Goal: Task Accomplishment & Management: Complete application form

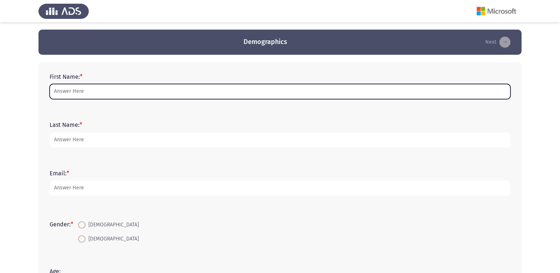
click at [95, 94] on input "First Name: *" at bounding box center [280, 91] width 461 height 15
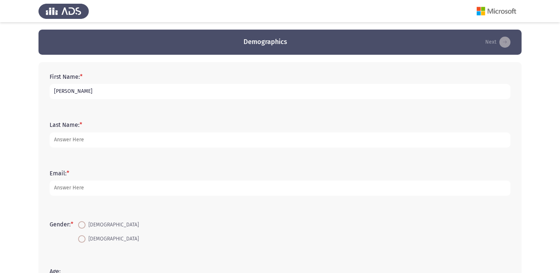
type input "[PERSON_NAME]"
type input "A"
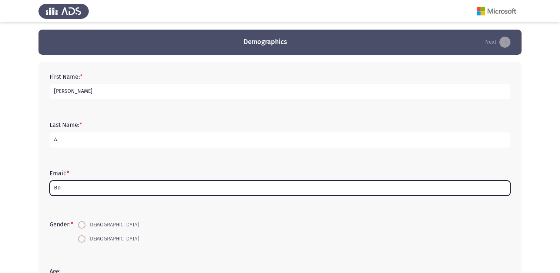
type input "B"
type input "[PERSON_NAME] [PERSON_NAME]"
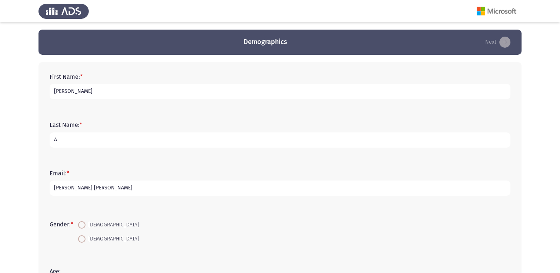
click at [84, 224] on span at bounding box center [81, 224] width 7 height 7
click at [84, 224] on input "Male" at bounding box center [81, 224] width 7 height 7
radio input "true"
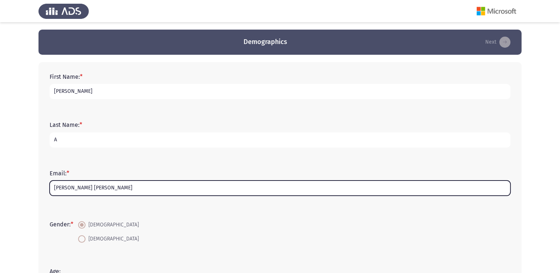
drag, startPoint x: 125, startPoint y: 188, endPoint x: 41, endPoint y: 186, distance: 83.7
click at [41, 186] on div "First Name: * Hany Last Name: * A Email: * Abdelhamid Sayed Ahmed Gender: * Mal…" at bounding box center [280, 250] width 483 height 376
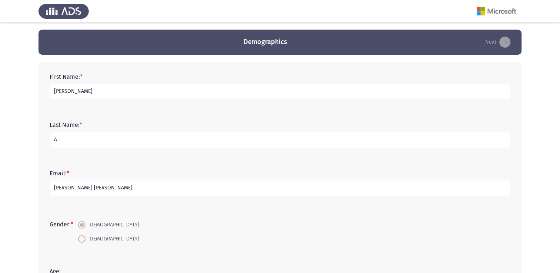
drag, startPoint x: 72, startPoint y: 139, endPoint x: 41, endPoint y: 138, distance: 31.1
click at [41, 138] on div "First Name: * Hany Last Name: * A Email: * Abdelhamid Sayed Ahmed Gender: * Mal…" at bounding box center [280, 250] width 483 height 376
click at [38, 141] on app-assessment-container "Demographics Next First Name: * Hany Last Name: * A Email: * Abdelhamid Sayed A…" at bounding box center [280, 238] width 560 height 416
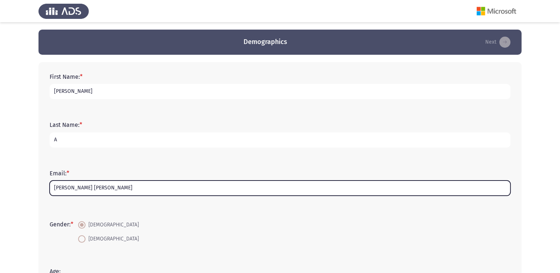
click at [116, 191] on input "Abdelhamid Sayed Ahmed" at bounding box center [280, 188] width 461 height 15
drag, startPoint x: 117, startPoint y: 186, endPoint x: 44, endPoint y: 186, distance: 73.3
click at [44, 186] on div "First Name: * Hany Last Name: * A Email: * Abdelhamid Sayed Ahmed Gender: * Mal…" at bounding box center [280, 250] width 483 height 376
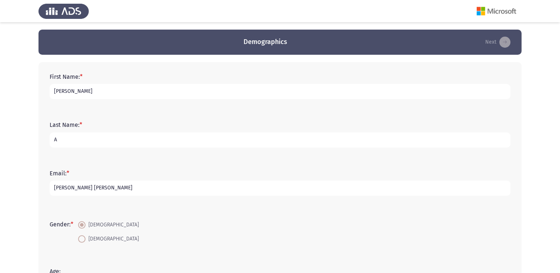
drag, startPoint x: 83, startPoint y: 140, endPoint x: 45, endPoint y: 143, distance: 37.9
click at [45, 143] on div "First Name: * Hany Last Name: * A Email: * Abdelhamid Sayed Ahmed Gender: * Mal…" at bounding box center [280, 250] width 483 height 376
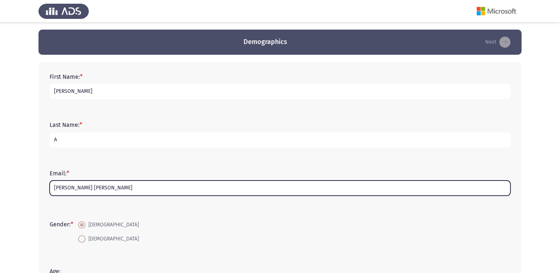
drag, startPoint x: 117, startPoint y: 190, endPoint x: 40, endPoint y: 186, distance: 76.4
click at [40, 186] on div "First Name: * Hany Last Name: * A Email: * Abdelhamid Sayed Ahmed Gender: * Mal…" at bounding box center [280, 250] width 483 height 376
click at [92, 188] on input "Abdelhamid Sayed Ahmed" at bounding box center [280, 188] width 461 height 15
click at [127, 187] on input "Abdelhamid Sayed Ahmed" at bounding box center [280, 188] width 461 height 15
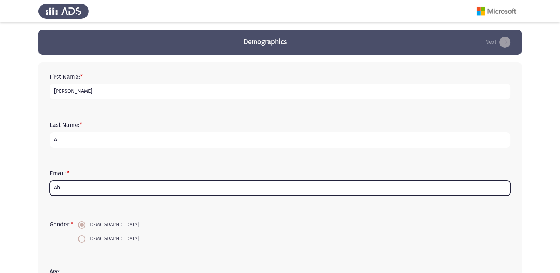
type input "A"
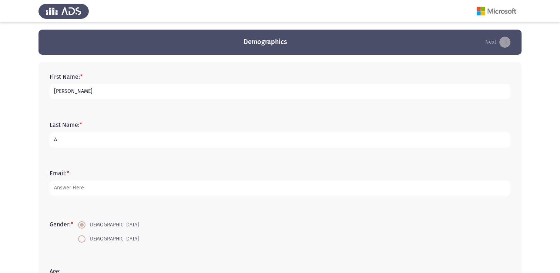
click at [79, 144] on input "A" at bounding box center [280, 140] width 461 height 15
click at [63, 141] on input "Abdelhamid" at bounding box center [280, 140] width 461 height 15
drag, startPoint x: 68, startPoint y: 140, endPoint x: 63, endPoint y: 141, distance: 4.9
click at [63, 141] on input "Abd elhamid" at bounding box center [280, 140] width 461 height 15
click at [121, 144] on input "Abd Elhamid" at bounding box center [280, 140] width 461 height 15
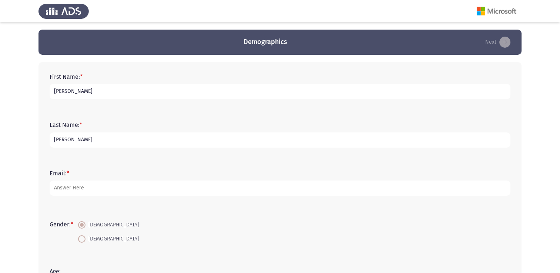
type input "Abd Elhamid Sayed Ahmed"
click at [145, 124] on form "Last Name: * Abd Elhamid Sayed Ahmed" at bounding box center [280, 134] width 461 height 26
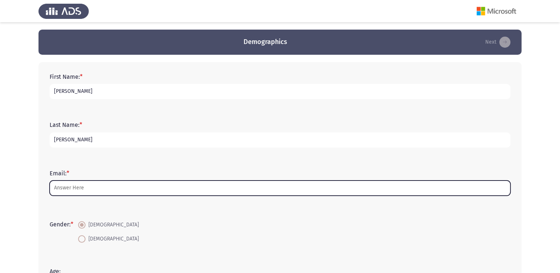
click at [110, 189] on input "Email: *" at bounding box center [280, 188] width 461 height 15
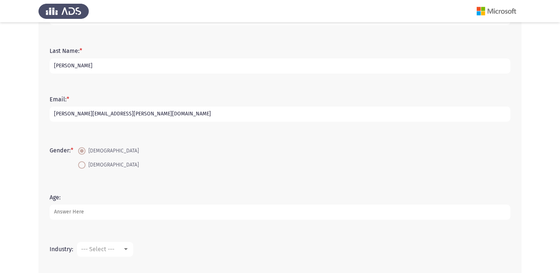
scroll to position [111, 0]
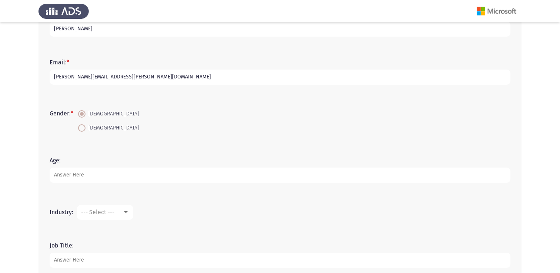
type input "Hany.abdelhamid@eden-fm.com"
click at [98, 177] on input "Age:" at bounding box center [280, 175] width 461 height 15
type input "42"
click at [127, 213] on div at bounding box center [126, 212] width 4 height 2
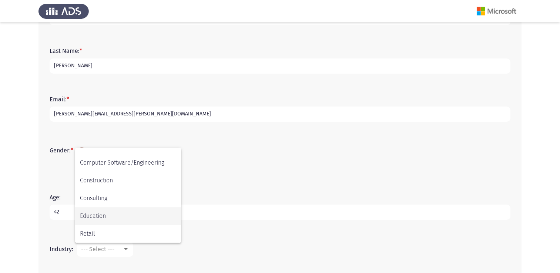
scroll to position [148, 0]
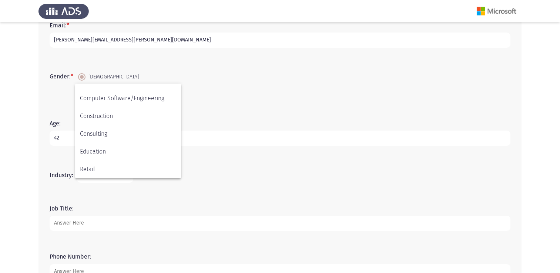
click at [171, 219] on div at bounding box center [280, 136] width 560 height 273
click at [152, 225] on input "Job Title:" at bounding box center [280, 223] width 461 height 15
type input "a"
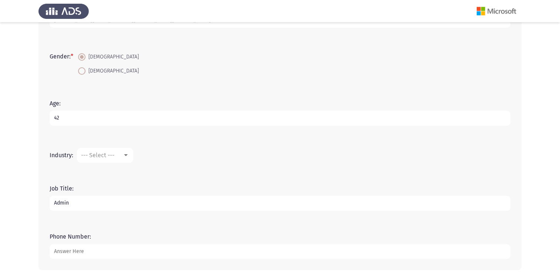
scroll to position [185, 0]
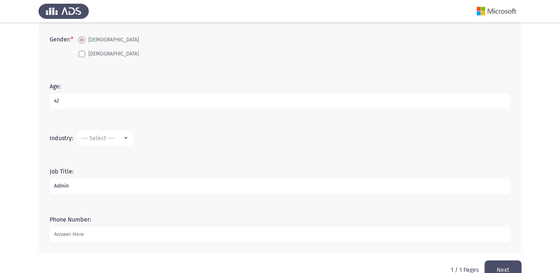
type input "Admin"
click at [144, 235] on input "Phone Number:" at bounding box center [280, 234] width 461 height 15
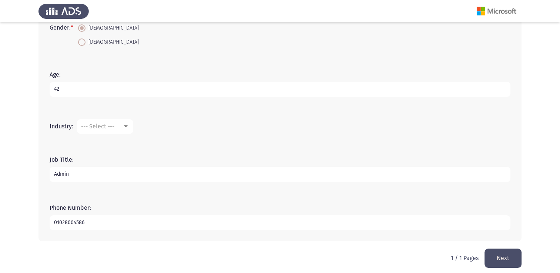
scroll to position [202, 0]
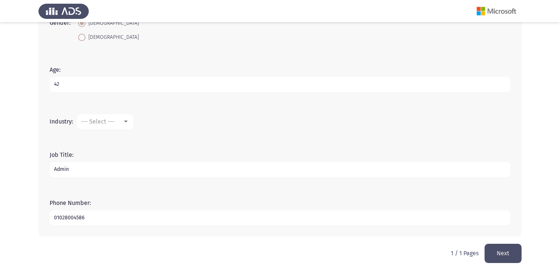
type input "01028004586"
click at [508, 251] on button "Next" at bounding box center [503, 253] width 37 height 19
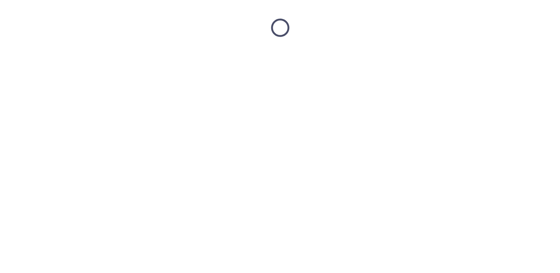
scroll to position [0, 0]
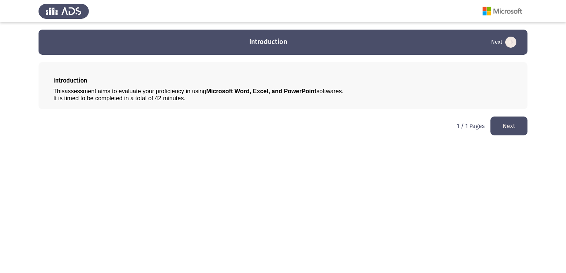
click at [508, 125] on button "Next" at bounding box center [508, 126] width 37 height 19
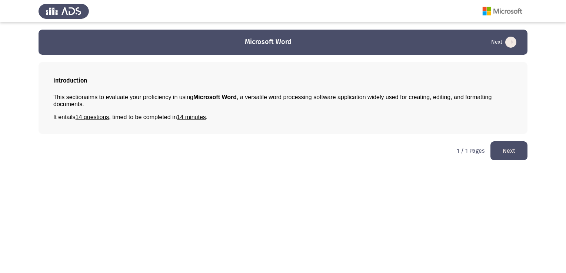
click at [509, 149] on button "Next" at bounding box center [508, 150] width 37 height 19
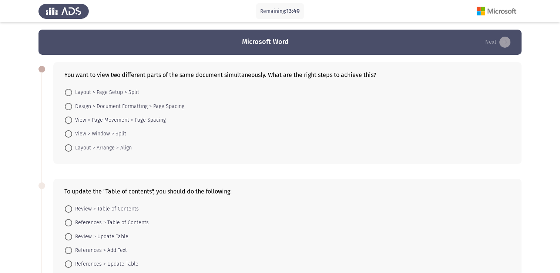
scroll to position [37, 0]
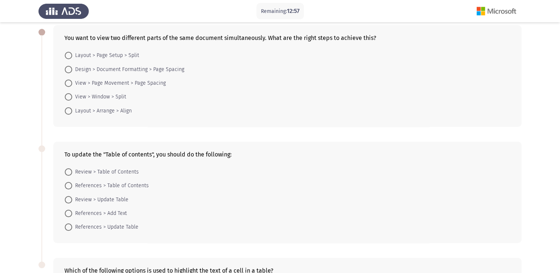
click at [70, 96] on span at bounding box center [68, 96] width 7 height 7
click at [70, 96] on input "View > Window > Split" at bounding box center [68, 96] width 7 height 7
radio input "true"
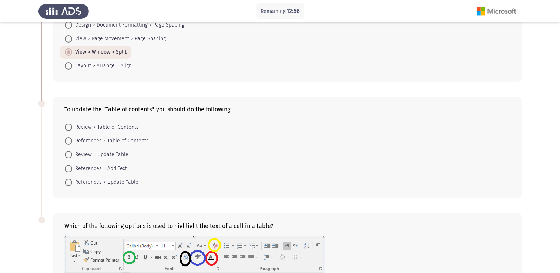
scroll to position [148, 0]
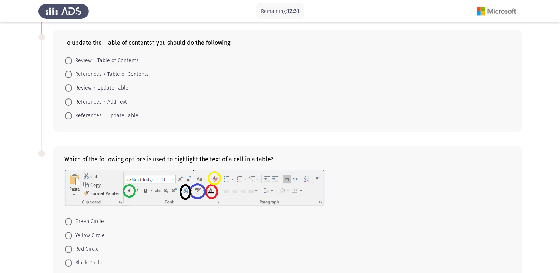
click at [69, 117] on span at bounding box center [68, 115] width 7 height 7
click at [69, 117] on input "References > Update Table" at bounding box center [68, 115] width 7 height 7
radio input "true"
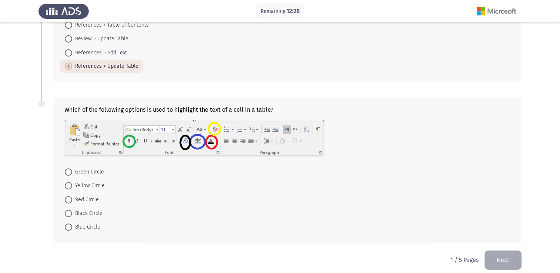
scroll to position [204, 0]
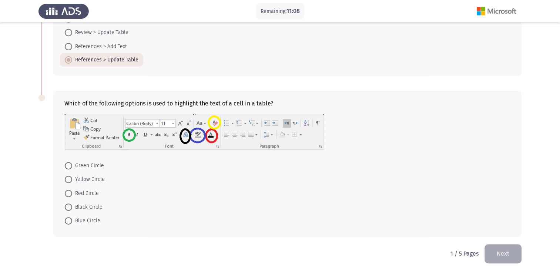
click at [70, 179] on span at bounding box center [68, 179] width 7 height 7
click at [70, 179] on input "Yellow Circle" at bounding box center [68, 179] width 7 height 7
radio input "true"
click at [495, 254] on button "Next" at bounding box center [503, 253] width 37 height 19
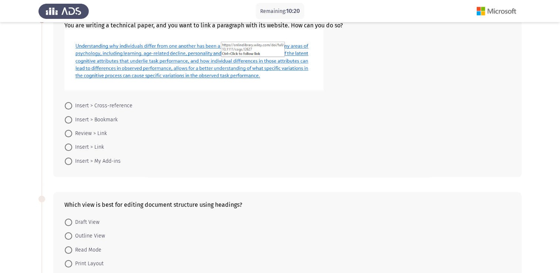
scroll to position [37, 0]
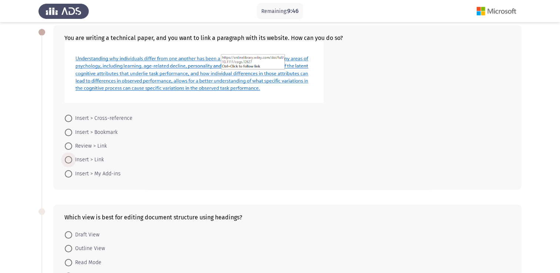
click at [70, 160] on span at bounding box center [68, 159] width 7 height 7
click at [70, 160] on input "Insert > Link" at bounding box center [68, 159] width 7 height 7
radio input "true"
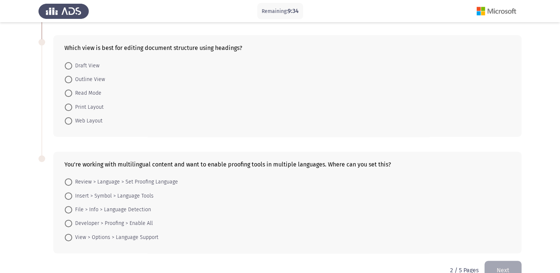
scroll to position [222, 0]
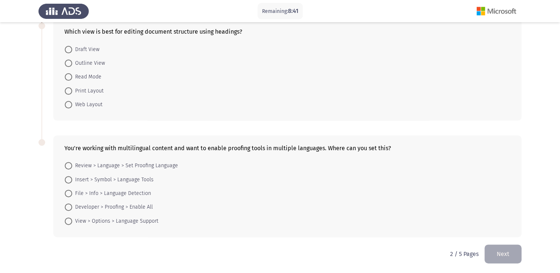
click at [70, 63] on span at bounding box center [68, 63] width 7 height 7
click at [70, 63] on input "Outline View" at bounding box center [68, 63] width 7 height 7
radio input "true"
click at [68, 163] on span at bounding box center [68, 165] width 7 height 7
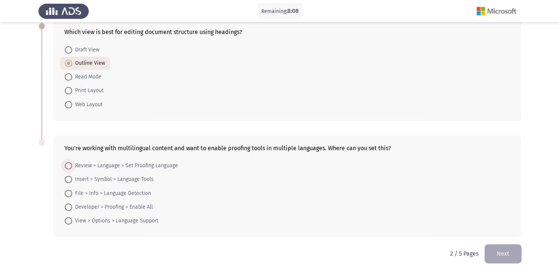
click at [68, 163] on input "Review > Language > Set Proofing Language" at bounding box center [68, 165] width 7 height 7
radio input "true"
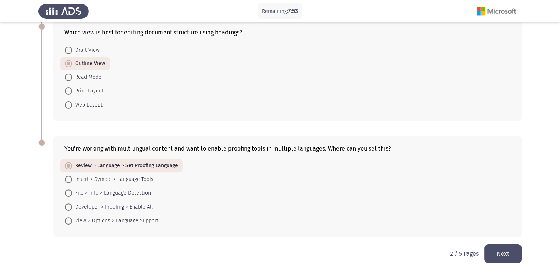
click at [500, 253] on button "Next" at bounding box center [503, 253] width 37 height 19
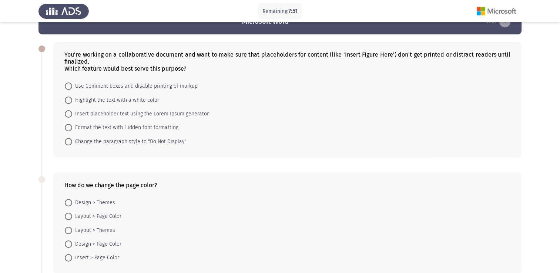
scroll to position [37, 0]
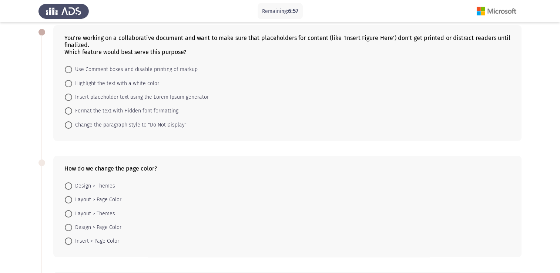
click at [69, 230] on span at bounding box center [68, 227] width 7 height 7
click at [69, 230] on input "Design > Page Color" at bounding box center [68, 227] width 7 height 7
radio input "true"
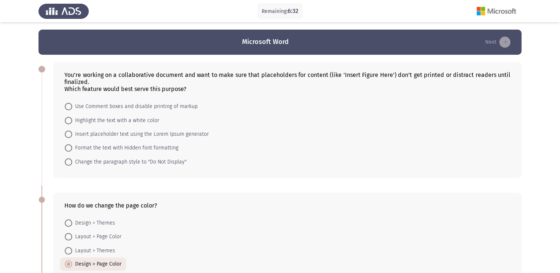
click at [70, 106] on span at bounding box center [68, 106] width 7 height 7
click at [70, 106] on input "Use Comment boxes and disable printing of markup" at bounding box center [68, 106] width 7 height 7
radio input "true"
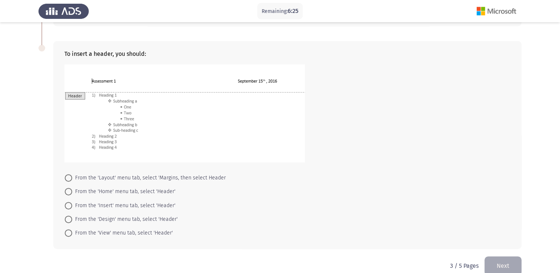
scroll to position [280, 0]
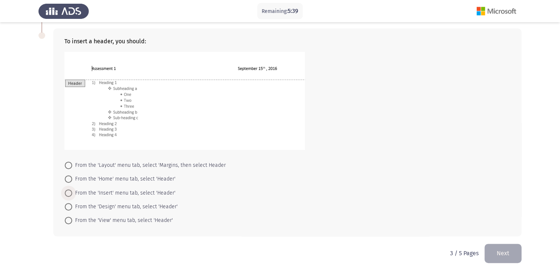
click at [68, 192] on span at bounding box center [68, 193] width 7 height 7
click at [68, 192] on input "From the 'Insert' menu tab, select 'Header'" at bounding box center [68, 193] width 7 height 7
radio input "true"
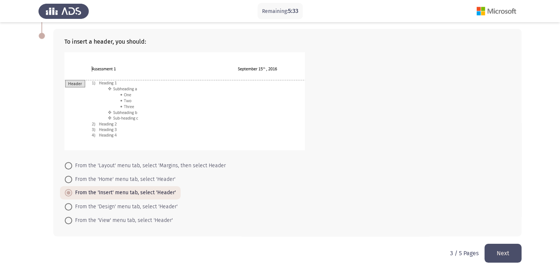
click at [503, 253] on button "Next" at bounding box center [503, 253] width 37 height 19
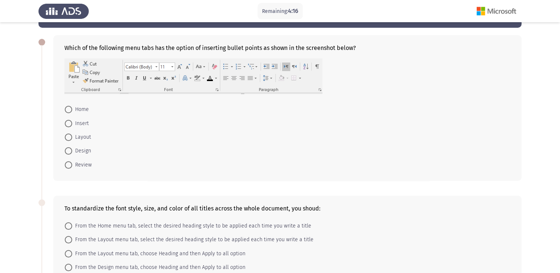
scroll to position [26, 0]
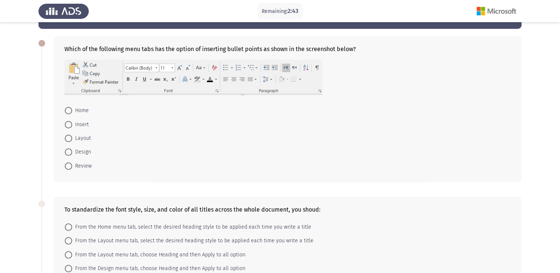
click at [71, 109] on span at bounding box center [68, 110] width 7 height 7
click at [71, 109] on input "Home" at bounding box center [68, 110] width 7 height 7
radio input "true"
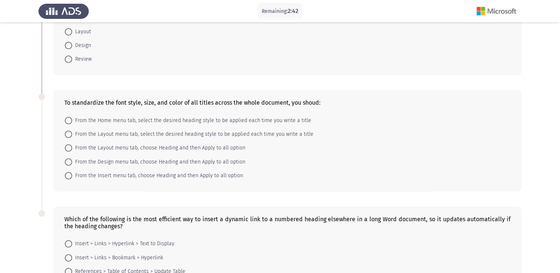
scroll to position [137, 0]
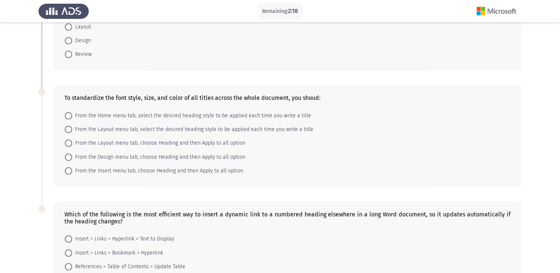
click at [69, 116] on span at bounding box center [68, 115] width 7 height 7
click at [69, 116] on input "From the Home menu tab, select the desired heading style to be applied each tim…" at bounding box center [68, 115] width 7 height 7
radio input "true"
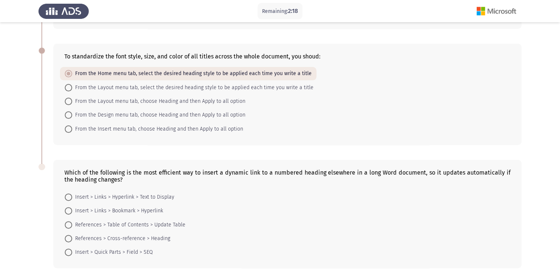
scroll to position [210, 0]
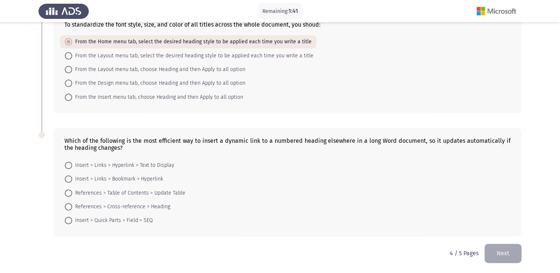
click at [70, 206] on span at bounding box center [68, 206] width 7 height 7
click at [70, 206] on input "References > Cross-reference > Heading" at bounding box center [68, 206] width 7 height 7
radio input "true"
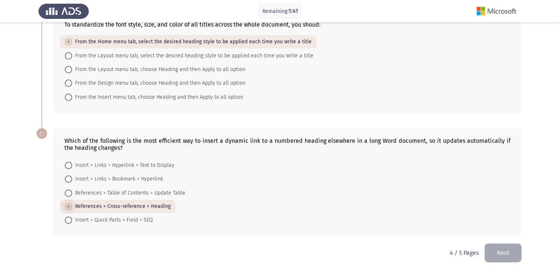
scroll to position [210, 0]
click at [500, 254] on button "Next" at bounding box center [503, 253] width 37 height 19
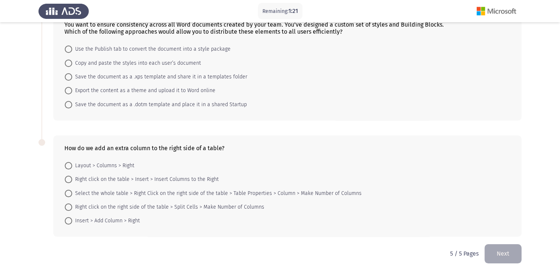
scroll to position [13, 0]
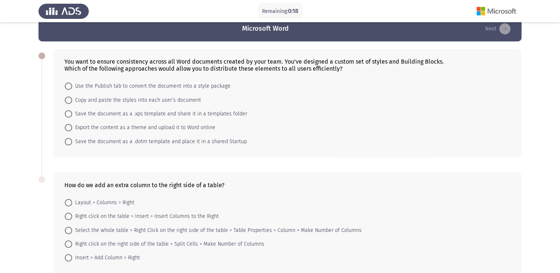
click at [70, 140] on span at bounding box center [68, 141] width 7 height 7
click at [70, 140] on input "Save the document as a .dotm template and place it in a shared Startup" at bounding box center [68, 141] width 7 height 7
radio input "true"
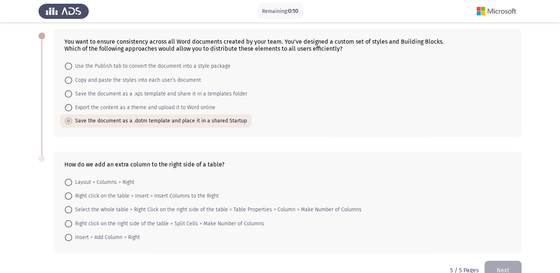
scroll to position [50, 0]
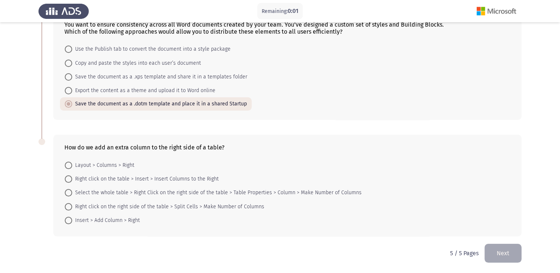
click at [69, 180] on span at bounding box center [68, 179] width 7 height 7
click at [69, 180] on input "Right click on the table > Insert > Insert Columns to the Right" at bounding box center [68, 179] width 7 height 7
radio input "true"
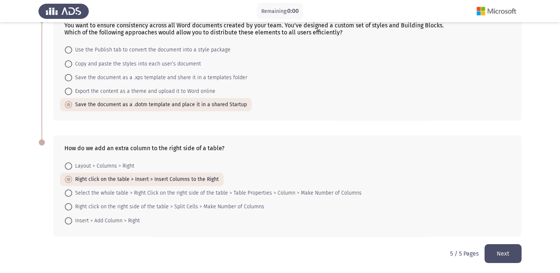
click at [509, 256] on button "Next" at bounding box center [503, 253] width 37 height 19
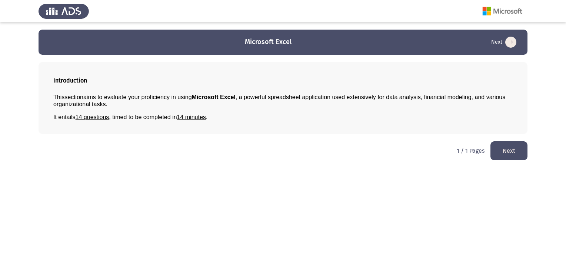
click at [513, 152] on button "Next" at bounding box center [508, 150] width 37 height 19
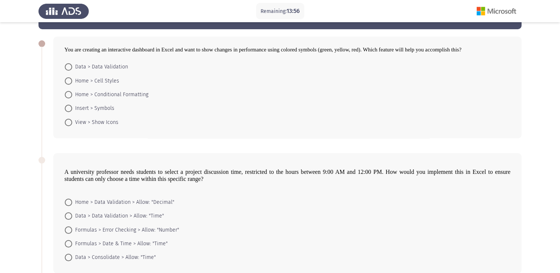
scroll to position [37, 0]
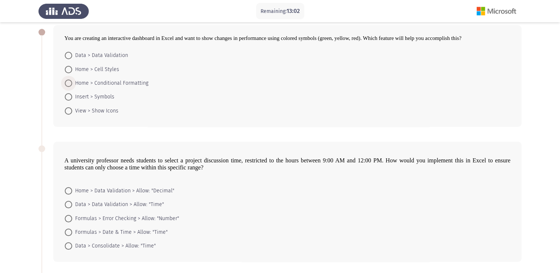
click at [67, 84] on span at bounding box center [68, 83] width 7 height 7
click at [67, 84] on input "Home > Conditional Formatting" at bounding box center [68, 83] width 7 height 7
radio input "true"
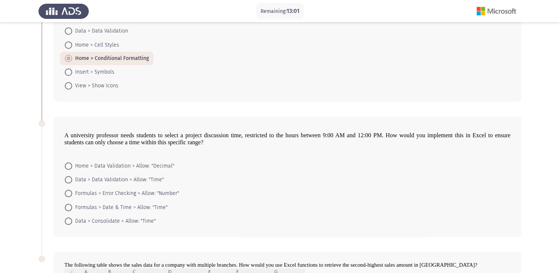
scroll to position [74, 0]
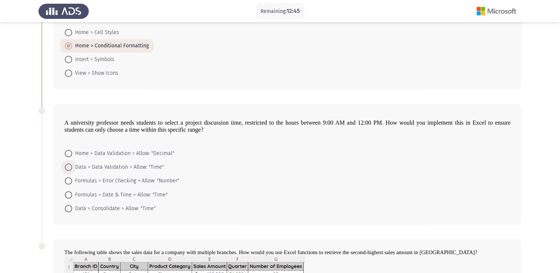
click at [71, 167] on span at bounding box center [68, 167] width 7 height 7
click at [71, 167] on input "Data > Data Validation > Allow: "Time"" at bounding box center [68, 167] width 7 height 7
radio input "true"
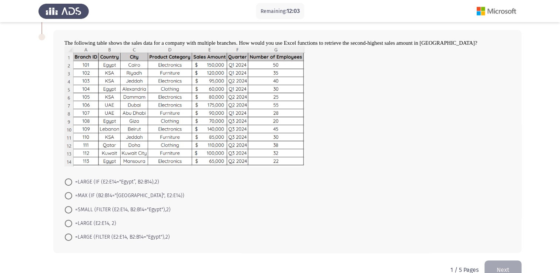
scroll to position [296, 0]
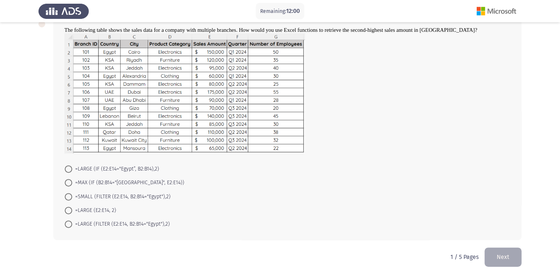
click at [69, 223] on span at bounding box center [68, 224] width 7 height 7
click at [69, 223] on input "=LARGE (FILTER (E2:E14, B2:B14="Egypt"),2)" at bounding box center [68, 224] width 7 height 7
radio input "true"
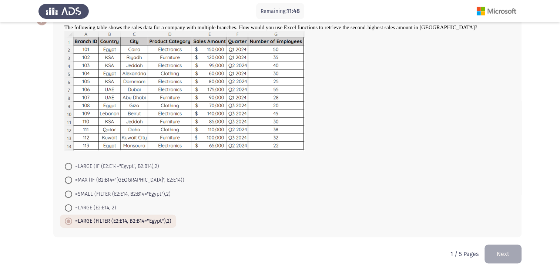
scroll to position [299, 0]
click at [499, 254] on button "Next" at bounding box center [503, 253] width 37 height 19
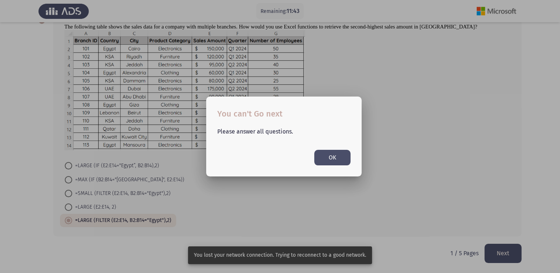
click at [337, 158] on button "OK" at bounding box center [332, 157] width 36 height 15
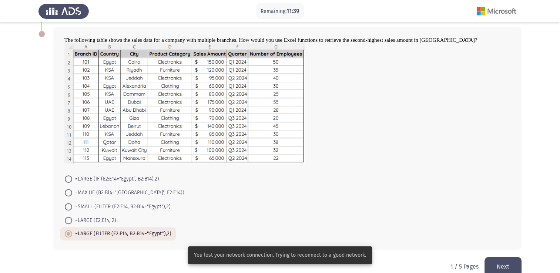
scroll to position [299, 0]
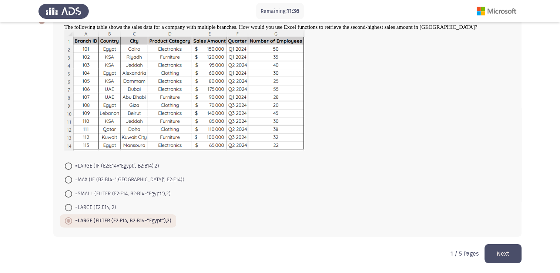
click at [510, 256] on button "Next" at bounding box center [503, 253] width 37 height 19
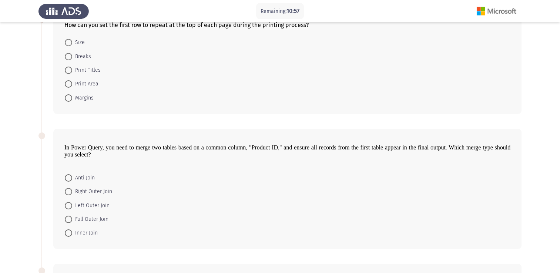
scroll to position [37, 0]
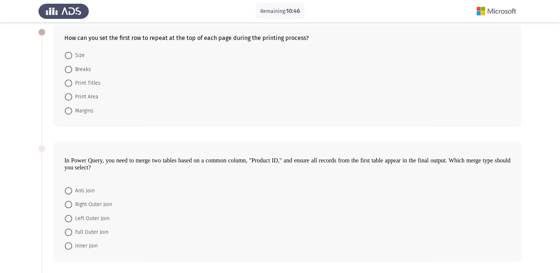
click at [70, 84] on span at bounding box center [68, 83] width 7 height 7
click at [70, 84] on input "Print Titles" at bounding box center [68, 83] width 7 height 7
radio input "true"
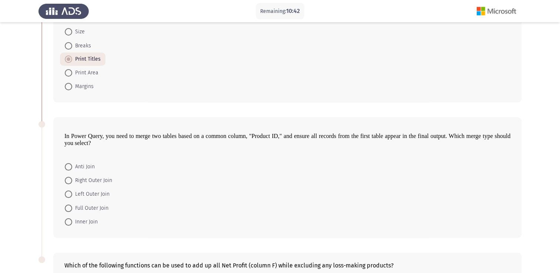
scroll to position [74, 0]
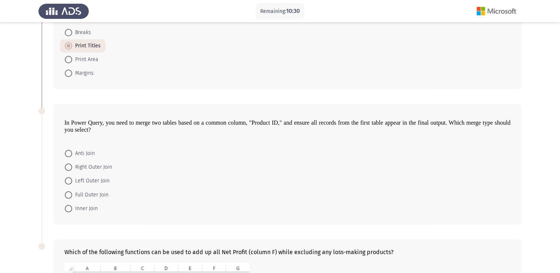
click at [67, 181] on span at bounding box center [68, 180] width 7 height 7
click at [67, 181] on input "Left Outer Join" at bounding box center [68, 180] width 7 height 7
radio input "true"
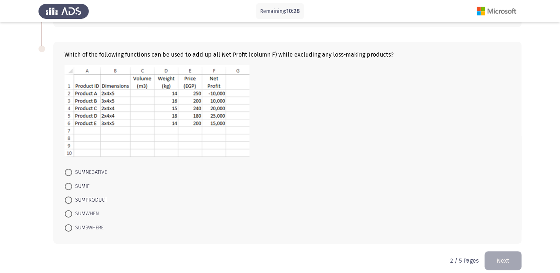
scroll to position [279, 0]
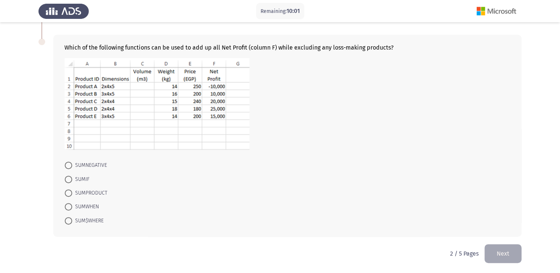
click at [69, 181] on span at bounding box center [68, 179] width 7 height 7
click at [69, 181] on input "SUMIF" at bounding box center [68, 179] width 7 height 7
radio input "true"
click at [504, 254] on button "Next" at bounding box center [503, 253] width 37 height 19
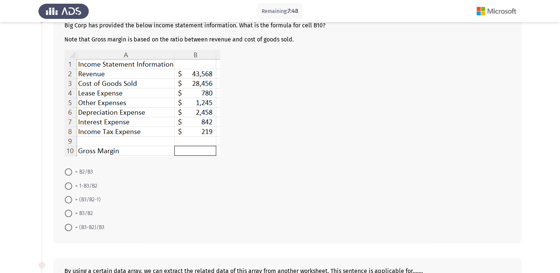
scroll to position [37, 0]
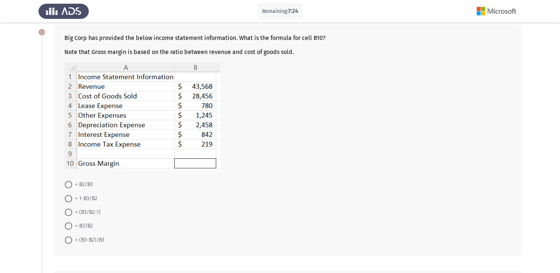
click at [69, 186] on span at bounding box center [68, 184] width 7 height 7
click at [69, 186] on input "= B2/B3" at bounding box center [68, 184] width 7 height 7
radio input "true"
click at [70, 213] on span at bounding box center [68, 212] width 7 height 7
click at [70, 213] on input "= (B3/B2-1)" at bounding box center [68, 212] width 7 height 7
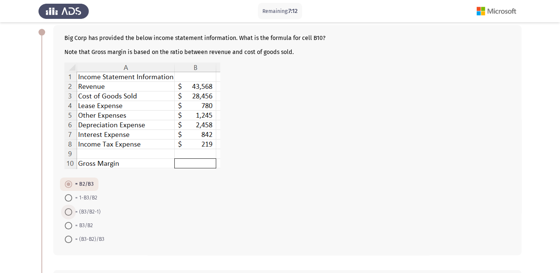
radio input "true"
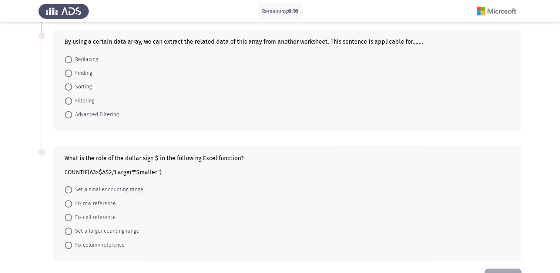
scroll to position [266, 0]
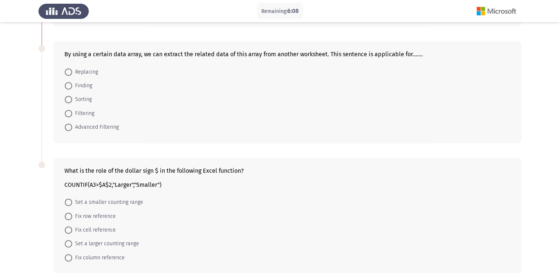
click at [68, 129] on span at bounding box center [68, 127] width 7 height 7
click at [68, 129] on input "Advanced Filtering" at bounding box center [68, 127] width 7 height 7
radio input "true"
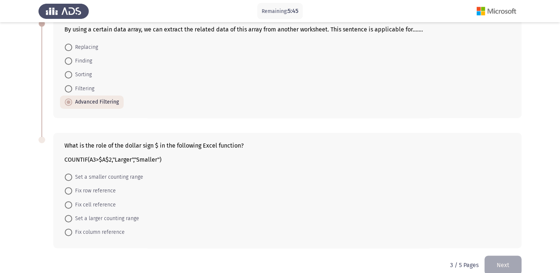
scroll to position [303, 0]
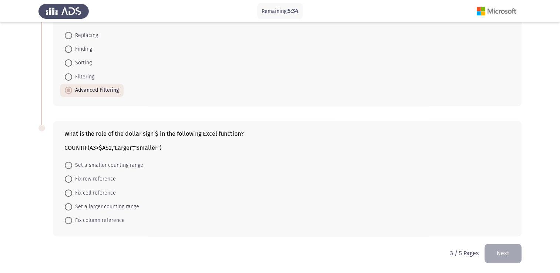
click at [68, 193] on span at bounding box center [68, 193] width 7 height 7
click at [68, 193] on input "Fix cell reference" at bounding box center [68, 193] width 7 height 7
radio input "true"
click at [499, 250] on button "Next" at bounding box center [503, 253] width 37 height 19
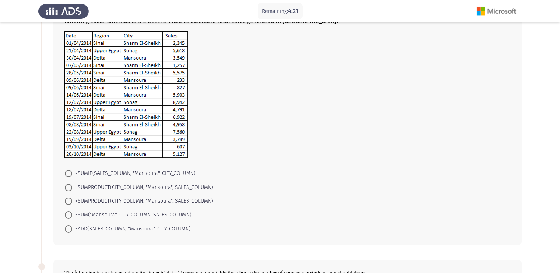
scroll to position [74, 0]
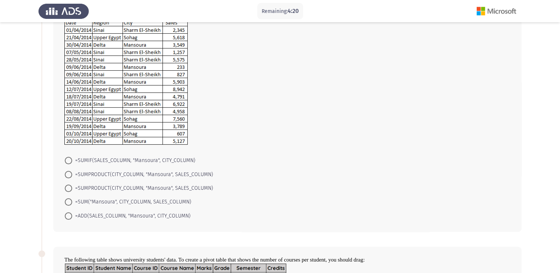
click at [69, 159] on span at bounding box center [68, 160] width 7 height 7
click at [69, 159] on input "=SUMIF(SALES_COLUMN, "Mansoura", CITY_COLUMN)" at bounding box center [68, 160] width 7 height 7
radio input "true"
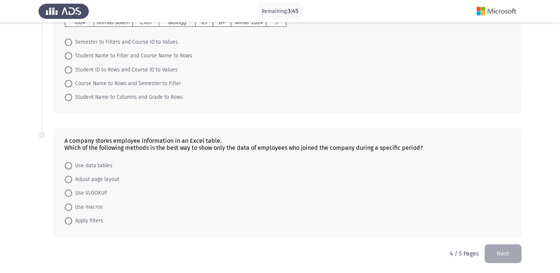
scroll to position [385, 0]
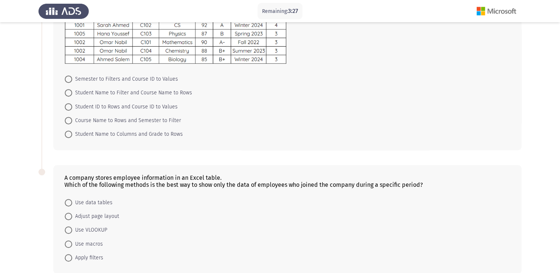
click at [67, 93] on span at bounding box center [68, 92] width 7 height 7
click at [67, 93] on input "Student Name to Filter and Course Name to Rows" at bounding box center [68, 92] width 7 height 7
radio input "true"
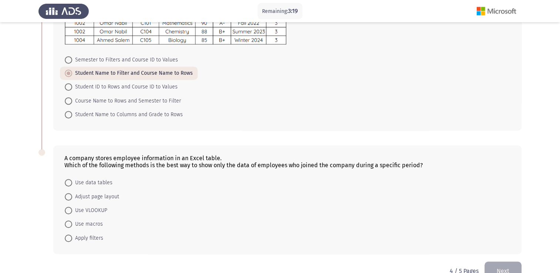
scroll to position [422, 0]
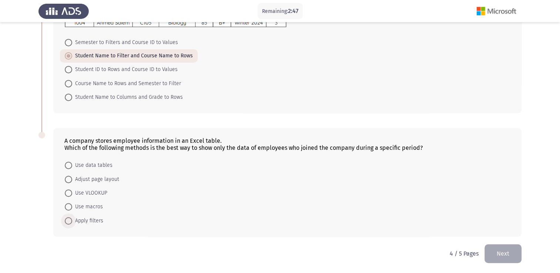
click at [69, 220] on span at bounding box center [68, 220] width 7 height 7
click at [69, 220] on input "Apply filters" at bounding box center [68, 220] width 7 height 7
radio input "true"
click at [499, 251] on button "Next" at bounding box center [503, 253] width 37 height 19
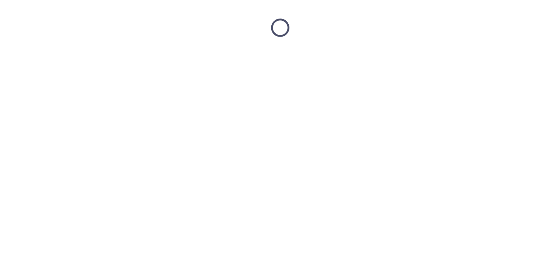
scroll to position [0, 0]
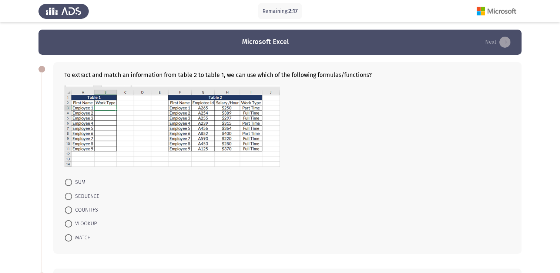
click at [67, 225] on span at bounding box center [68, 223] width 7 height 7
click at [67, 225] on input "VLOOKUP" at bounding box center [68, 223] width 7 height 7
radio input "true"
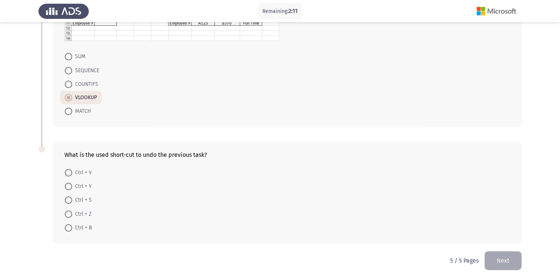
scroll to position [133, 0]
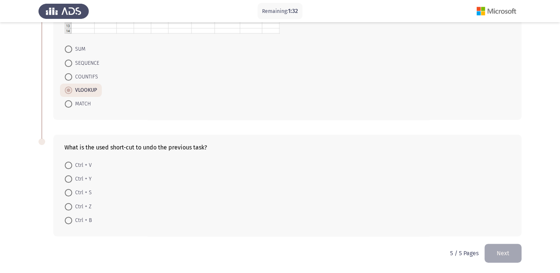
click at [67, 206] on span at bounding box center [68, 206] width 7 height 7
click at [67, 206] on input "Ctrl + Z" at bounding box center [68, 206] width 7 height 7
radio input "true"
click at [513, 255] on button "Next" at bounding box center [503, 253] width 37 height 19
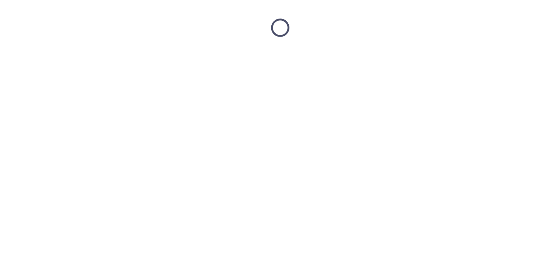
scroll to position [0, 0]
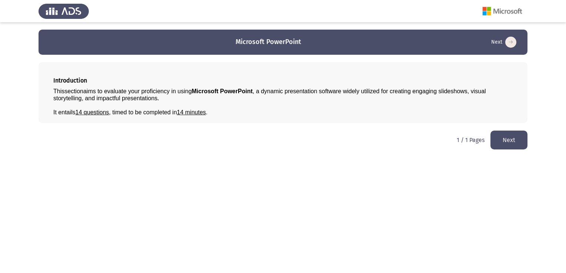
click at [506, 139] on button "Next" at bounding box center [508, 140] width 37 height 19
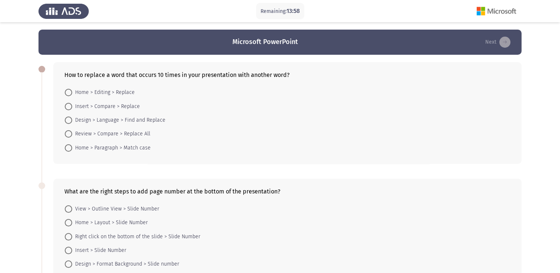
scroll to position [37, 0]
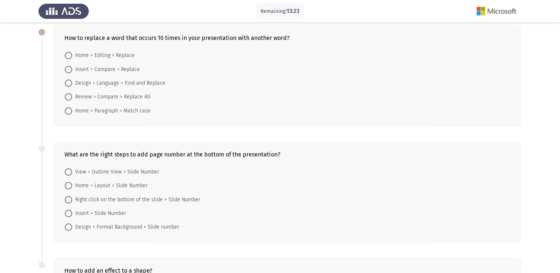
click at [68, 58] on span at bounding box center [68, 55] width 7 height 7
click at [68, 58] on input "Home > Editing > Replace" at bounding box center [68, 55] width 7 height 7
radio input "true"
click at [71, 214] on span at bounding box center [68, 213] width 7 height 7
click at [71, 214] on input "Insert > Slide Number" at bounding box center [68, 213] width 7 height 7
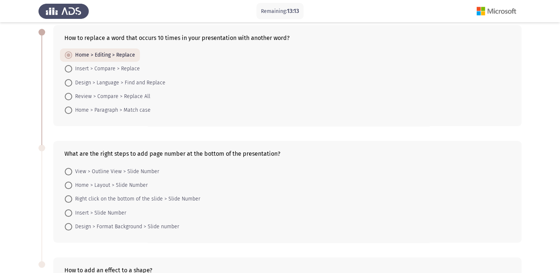
radio input "true"
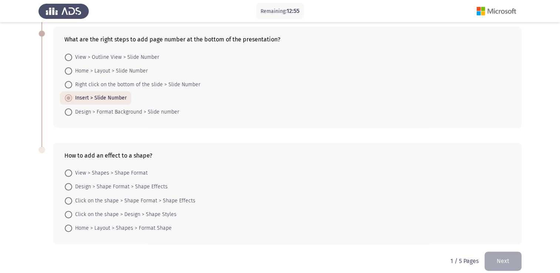
scroll to position [159, 0]
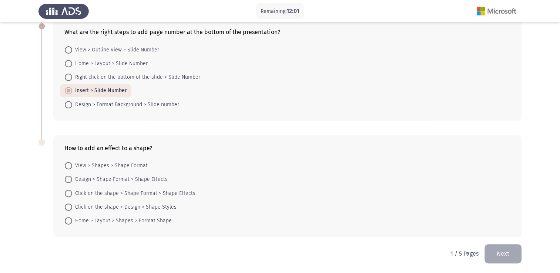
click at [64, 192] on mat-radio-button "Click on the shape > Shape Format > Shape Effects" at bounding box center [130, 193] width 140 height 14
click at [67, 190] on span at bounding box center [68, 193] width 7 height 7
click at [67, 190] on input "Click on the shape > Shape Format > Shape Effects" at bounding box center [68, 193] width 7 height 7
radio input "true"
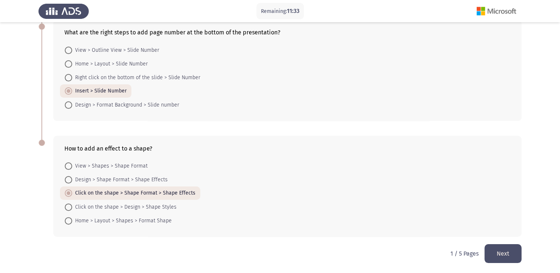
click at [504, 250] on button "Next" at bounding box center [503, 253] width 37 height 19
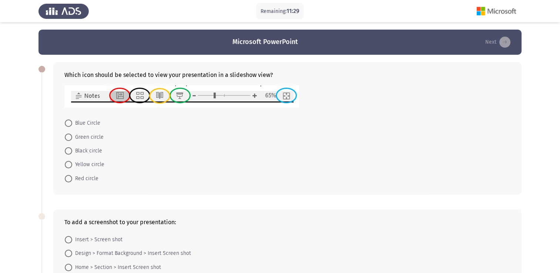
scroll to position [37, 0]
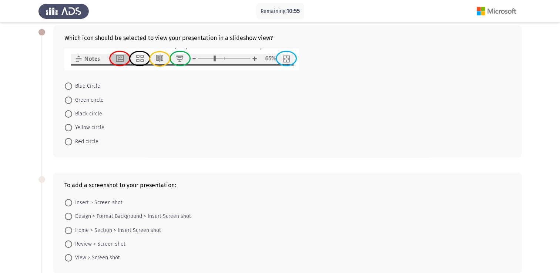
click at [68, 87] on span at bounding box center [68, 86] width 7 height 7
click at [68, 87] on input "Blue Circle" at bounding box center [68, 86] width 7 height 7
radio input "true"
click at [67, 203] on span at bounding box center [68, 202] width 7 height 7
click at [67, 203] on input "Insert > Screen shot" at bounding box center [68, 202] width 7 height 7
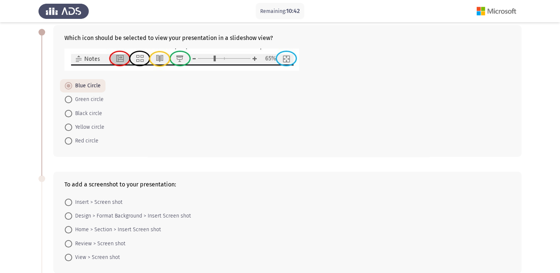
radio input "true"
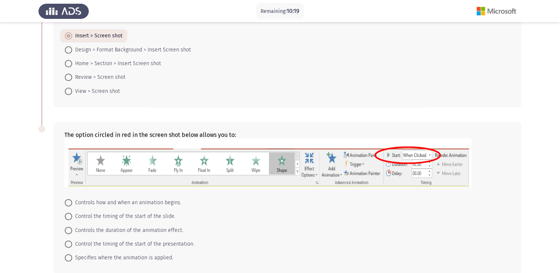
scroll to position [240, 0]
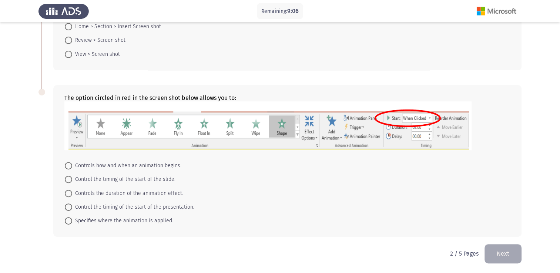
click at [69, 164] on span at bounding box center [68, 165] width 7 height 7
click at [69, 164] on input "Controls how and when an animation begins." at bounding box center [68, 165] width 7 height 7
radio input "true"
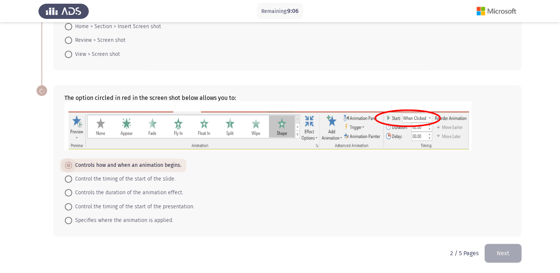
scroll to position [240, 0]
click at [496, 254] on button "Next" at bounding box center [503, 253] width 37 height 19
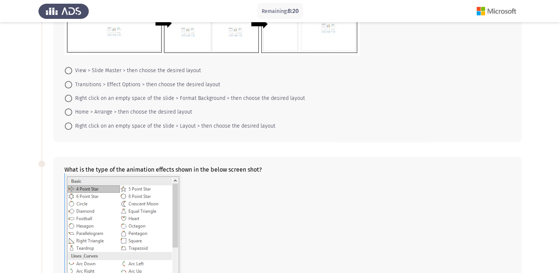
scroll to position [74, 0]
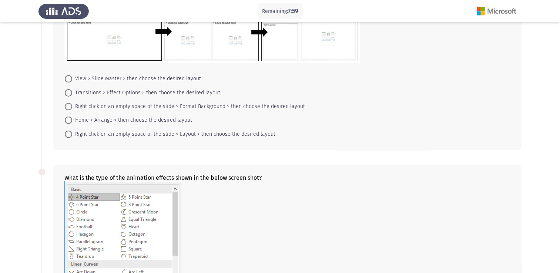
click at [69, 135] on span at bounding box center [68, 134] width 7 height 7
click at [69, 135] on input "Right click on an empty space of the slide > Layout > then choose the desired l…" at bounding box center [68, 134] width 7 height 7
radio input "true"
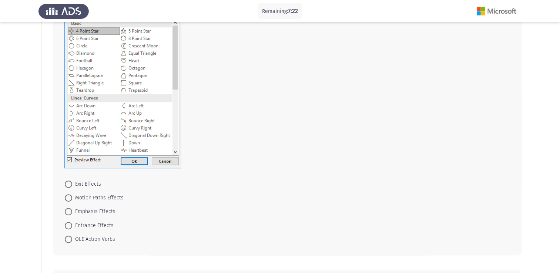
scroll to position [227, 0]
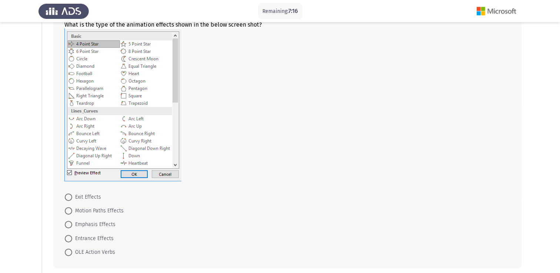
click at [69, 211] on span at bounding box center [68, 210] width 7 height 7
click at [69, 211] on input "Motion Paths Effects" at bounding box center [68, 210] width 7 height 7
radio input "true"
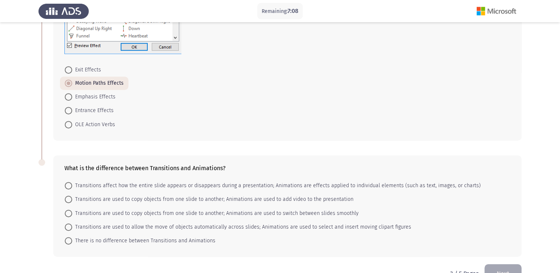
scroll to position [374, 0]
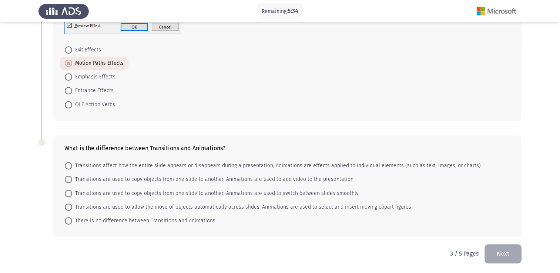
click at [68, 164] on span at bounding box center [68, 165] width 7 height 7
click at [68, 164] on input "Transitions affect how the entire slide appears or disappears during a presenta…" at bounding box center [68, 165] width 7 height 7
radio input "true"
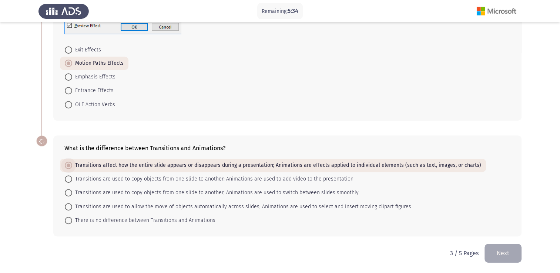
scroll to position [374, 0]
click at [511, 255] on button "Next" at bounding box center [503, 253] width 37 height 19
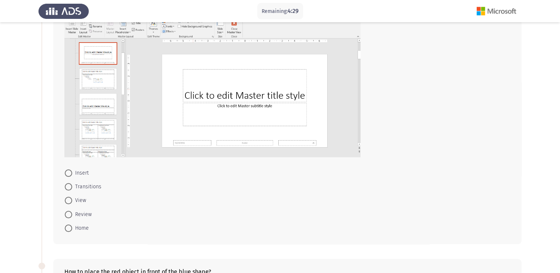
scroll to position [74, 0]
click at [70, 199] on span at bounding box center [68, 200] width 7 height 7
click at [70, 199] on input "View" at bounding box center [68, 200] width 7 height 7
radio input "true"
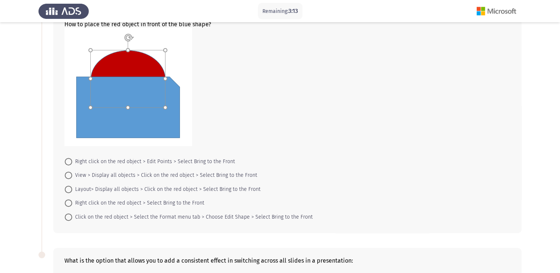
scroll to position [323, 0]
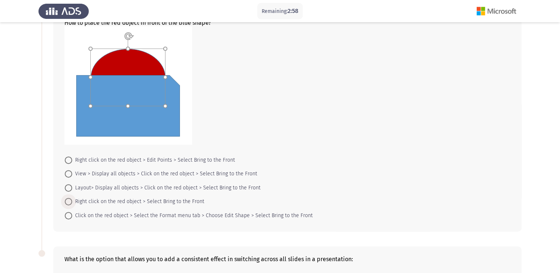
click at [71, 200] on span at bounding box center [68, 201] width 7 height 7
click at [71, 200] on input "Right click on the red object > Select Bring to the Front" at bounding box center [68, 201] width 7 height 7
radio input "true"
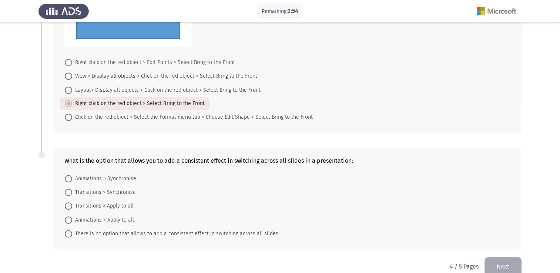
scroll to position [434, 0]
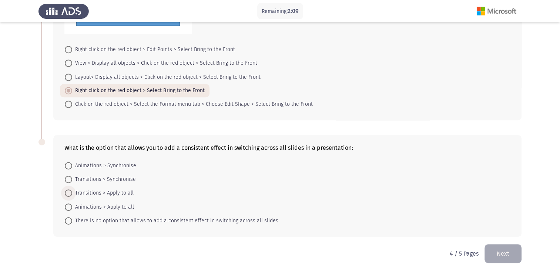
click at [70, 191] on span at bounding box center [68, 193] width 7 height 7
click at [70, 191] on input "Transitions > Apply to all" at bounding box center [68, 193] width 7 height 7
radio input "true"
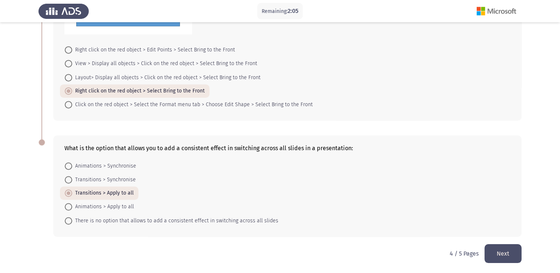
click at [510, 253] on button "Next" at bounding box center [503, 253] width 37 height 19
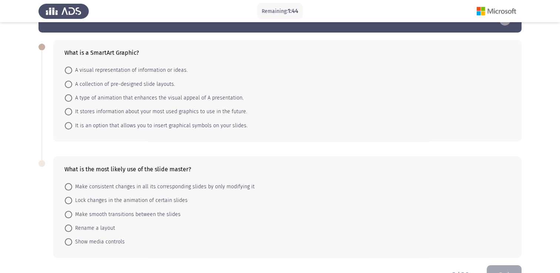
scroll to position [43, 0]
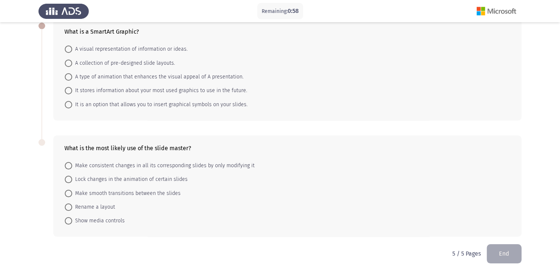
click at [72, 49] on span at bounding box center [68, 49] width 7 height 7
click at [72, 49] on input "A visual representation of information or ideas." at bounding box center [68, 49] width 7 height 7
radio input "true"
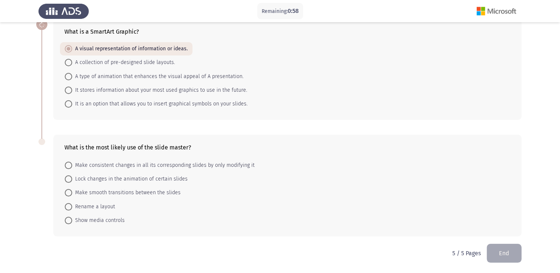
scroll to position [43, 0]
click at [66, 164] on span at bounding box center [68, 165] width 7 height 7
click at [66, 164] on input "Make consistent changes in all its corresponding slides by only modifying it" at bounding box center [68, 165] width 7 height 7
radio input "true"
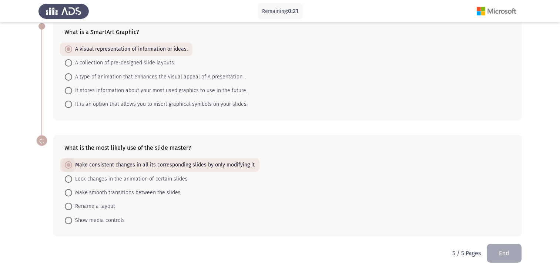
scroll to position [43, 0]
click at [504, 254] on button "End" at bounding box center [504, 253] width 35 height 19
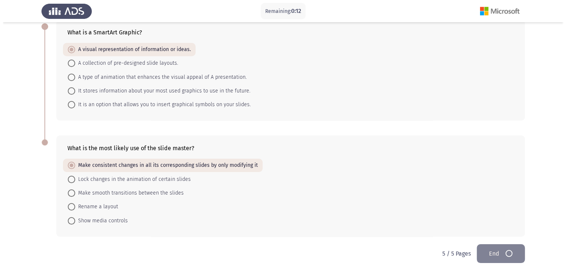
scroll to position [0, 0]
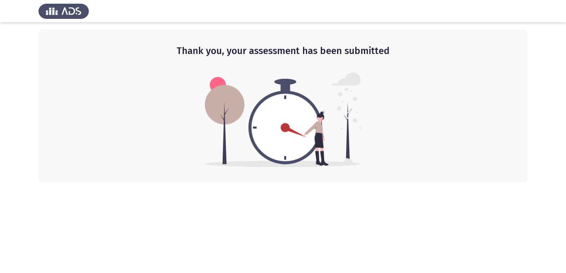
click at [272, 153] on img at bounding box center [283, 120] width 157 height 95
